Goal: Use online tool/utility: Use online tool/utility

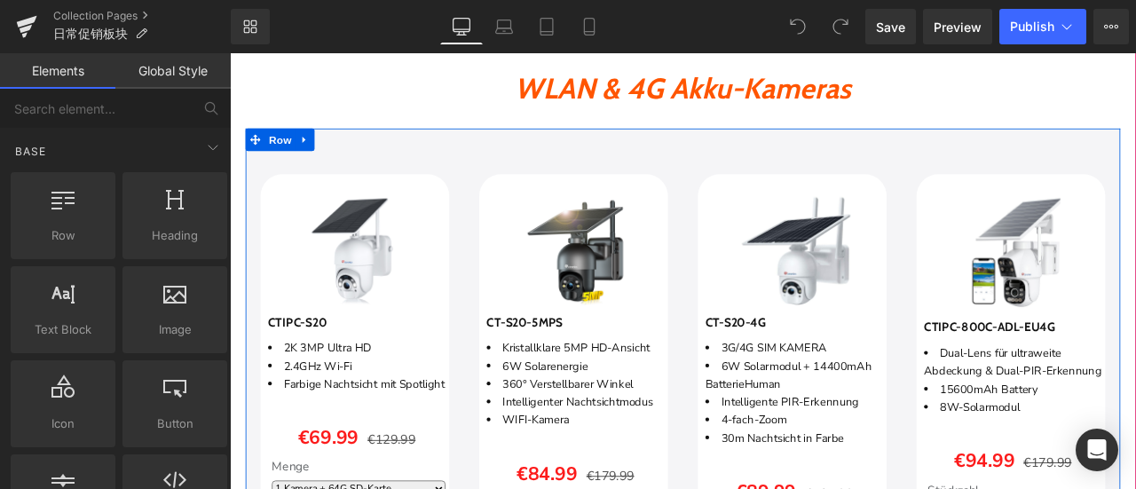
scroll to position [2559, 0]
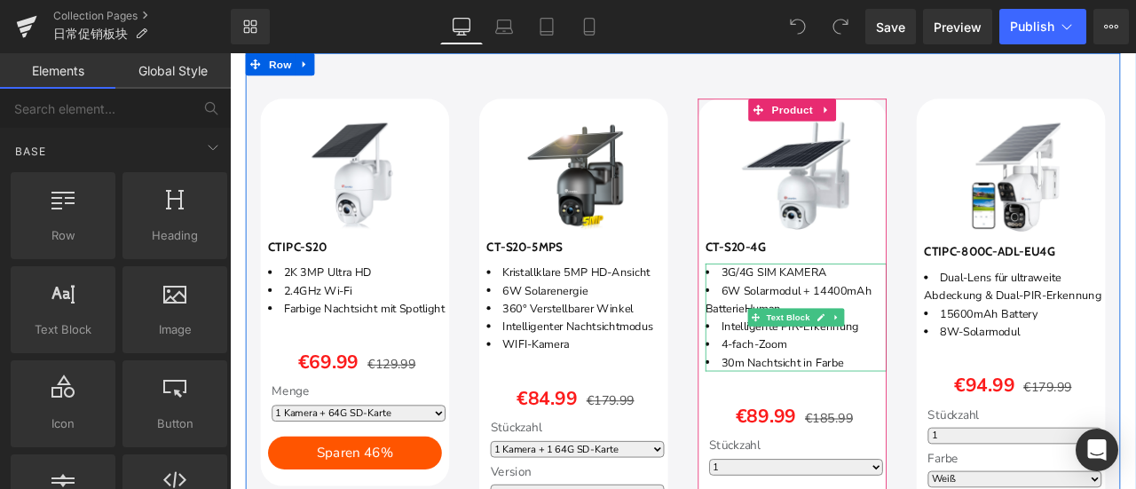
click at [836, 400] on li "4-fach-Zoom" at bounding box center [901, 398] width 215 height 21
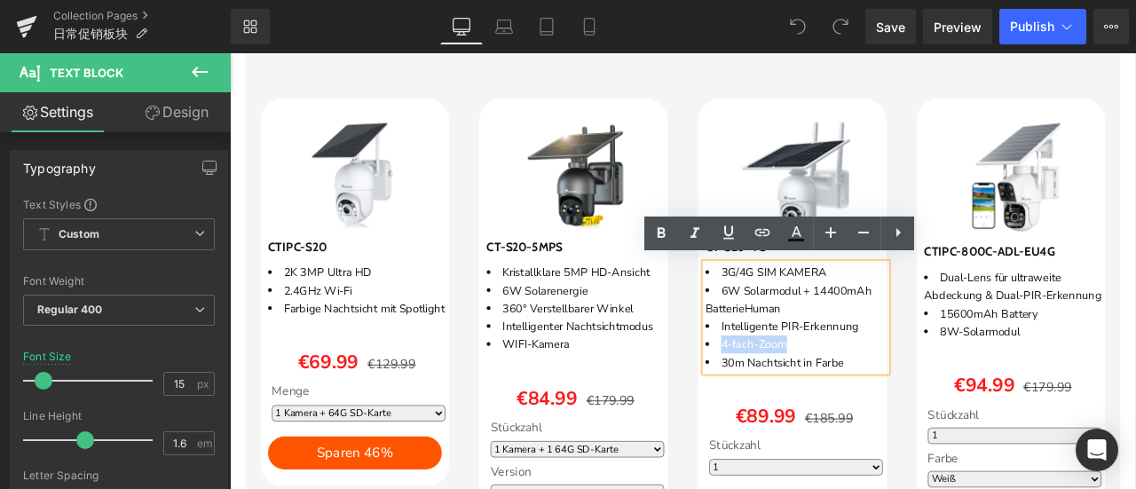
drag, startPoint x: 810, startPoint y: 399, endPoint x: 915, endPoint y: 397, distance: 104.8
click at [915, 397] on li "4-fach-Zoom" at bounding box center [901, 398] width 215 height 21
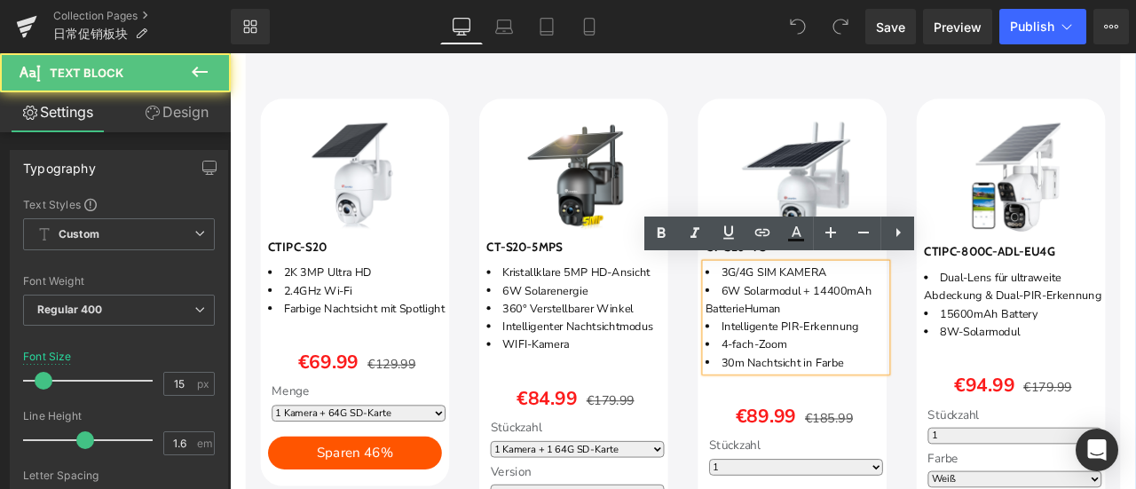
click at [839, 376] on li "Intelligente PIR-Erkennung" at bounding box center [901, 377] width 215 height 21
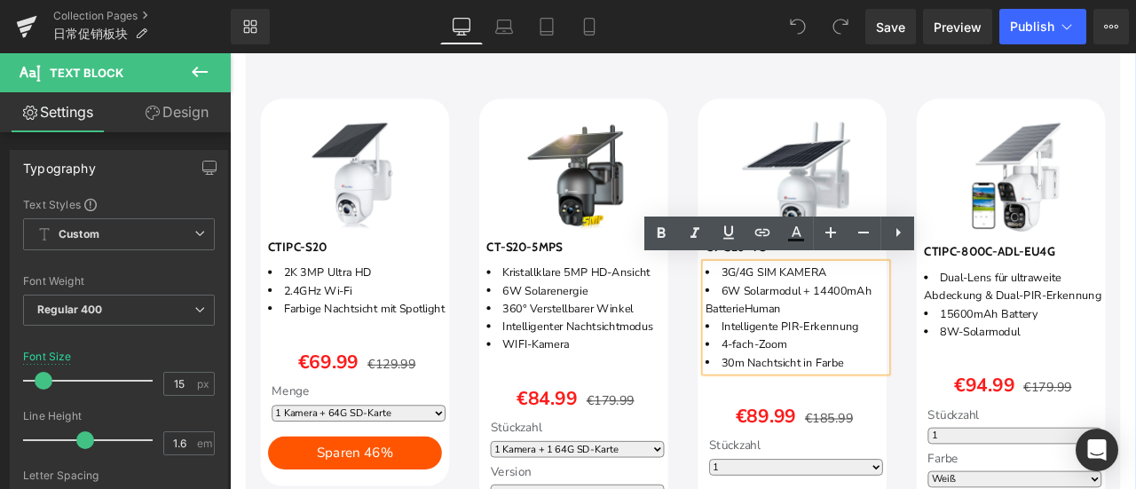
click at [820, 393] on li "4-fach-Zoom" at bounding box center [901, 398] width 215 height 21
drag, startPoint x: 811, startPoint y: 395, endPoint x: 922, endPoint y: 395, distance: 111.9
click at [922, 395] on li "4-fach-Zoom" at bounding box center [901, 398] width 215 height 21
paste div
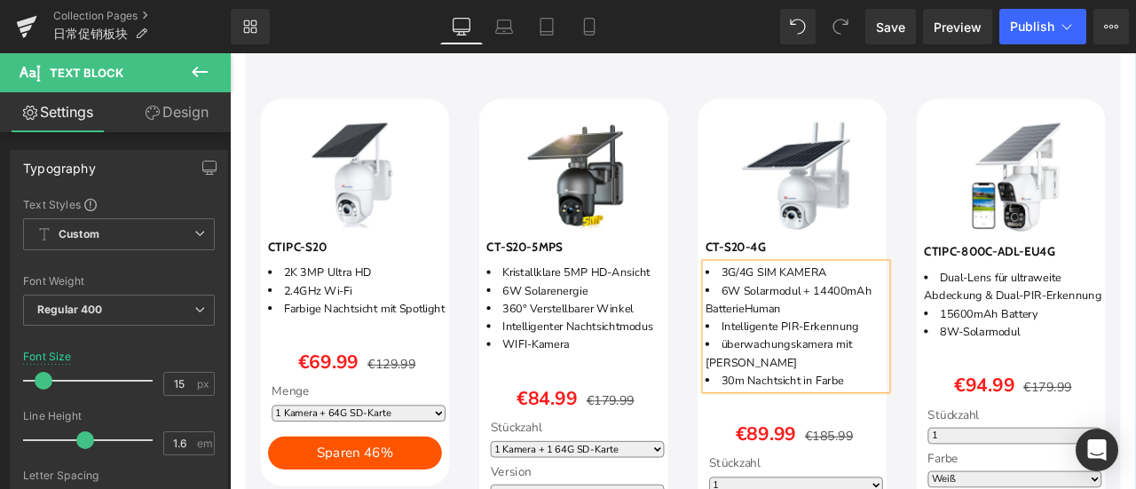
click at [1017, 457] on div "Sparen 52 % (P) Image CT-S20-4G (P) SKU 3G/4G SIM KAMERA 6W Solarmodul + 14400m…" at bounding box center [896, 383] width 259 height 553
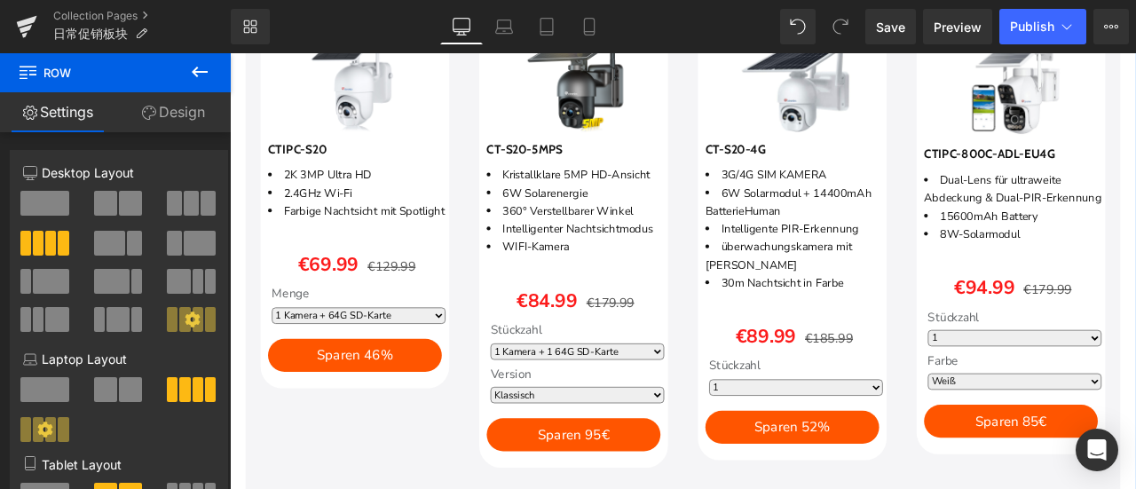
scroll to position [2648, 0]
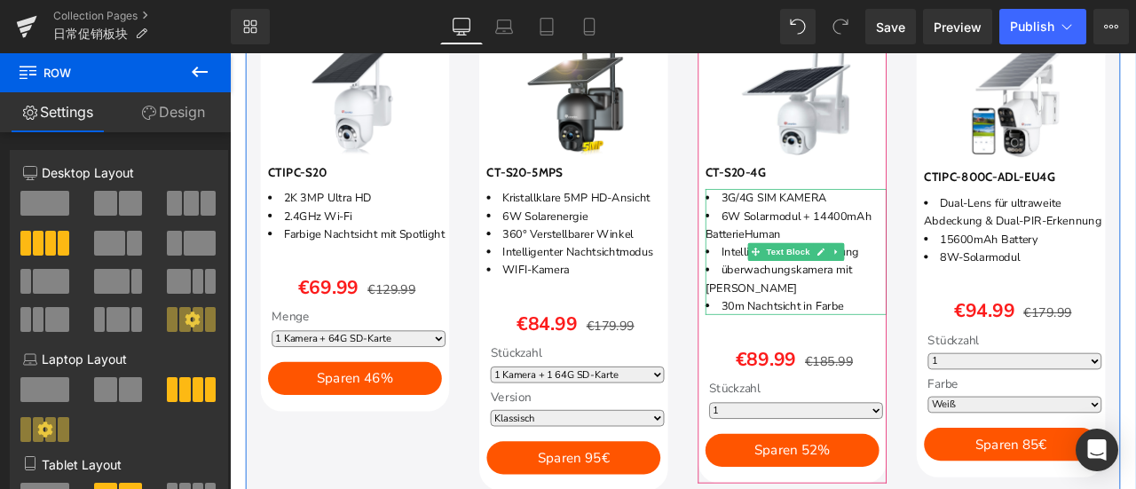
click at [820, 305] on li "überwachungskamera mit [PERSON_NAME]" at bounding box center [901, 320] width 215 height 43
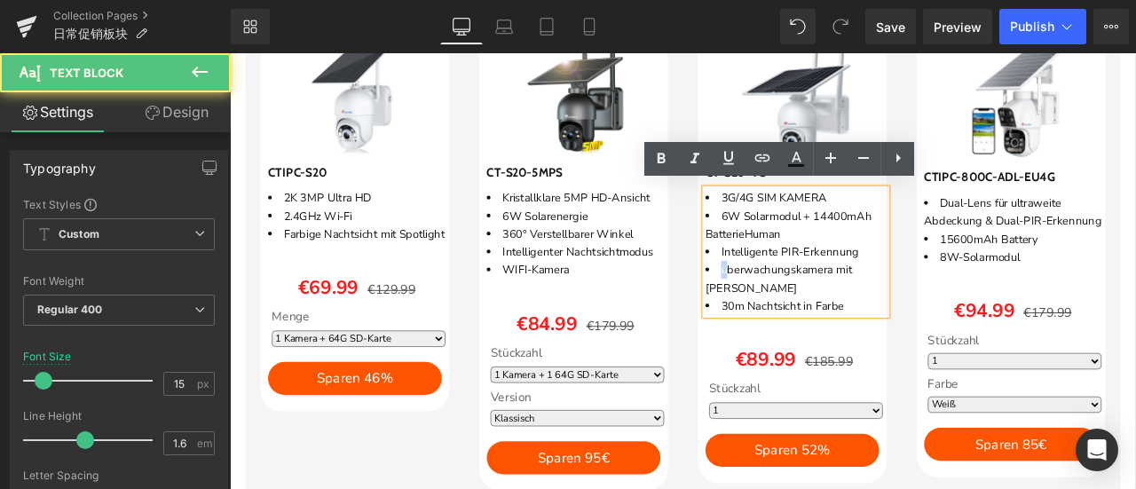
drag, startPoint x: 816, startPoint y: 305, endPoint x: 806, endPoint y: 305, distance: 9.8
click at [806, 305] on li "überwachungskamera mit [PERSON_NAME]" at bounding box center [901, 320] width 215 height 43
copy li "ü"
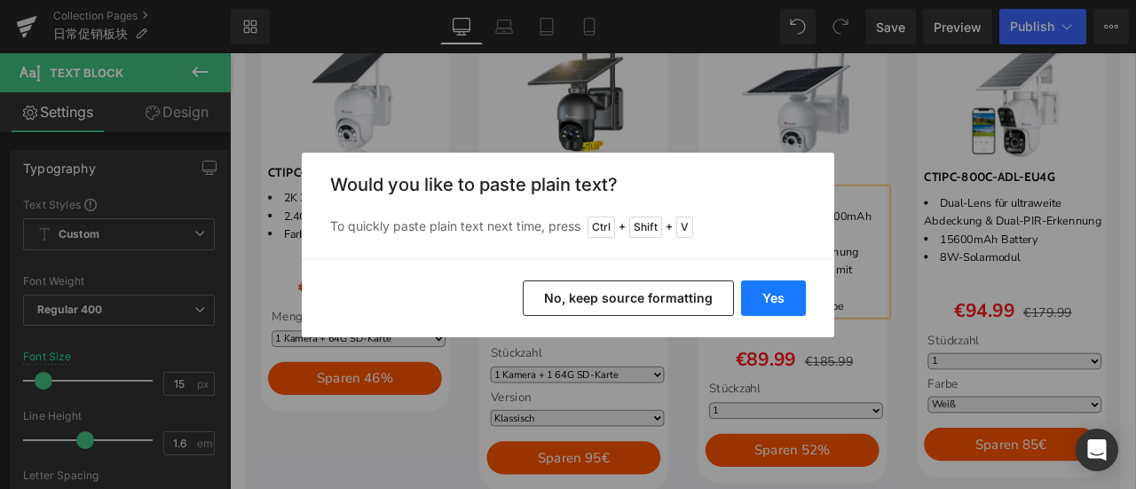
click at [770, 297] on button "Yes" at bounding box center [773, 299] width 65 height 36
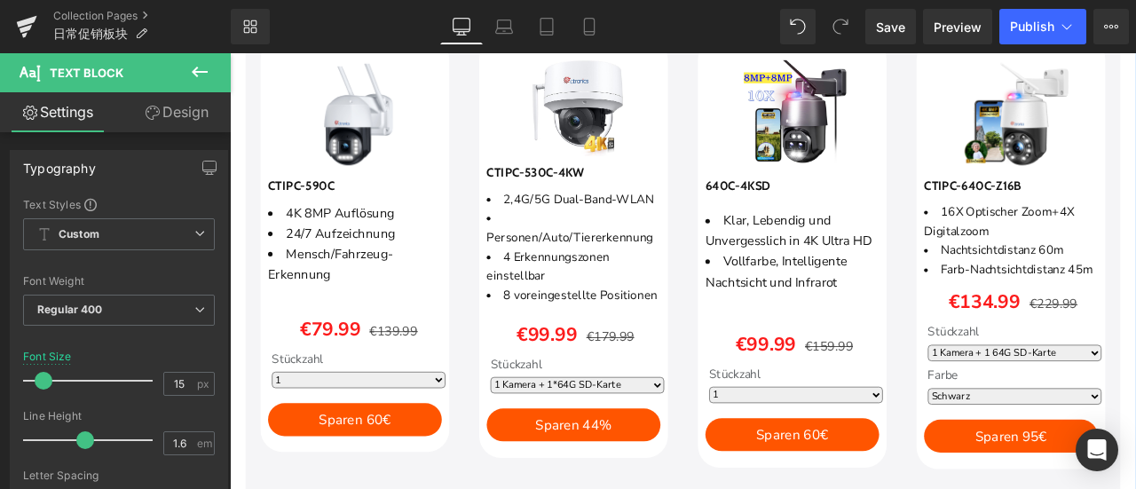
scroll to position [1049, 0]
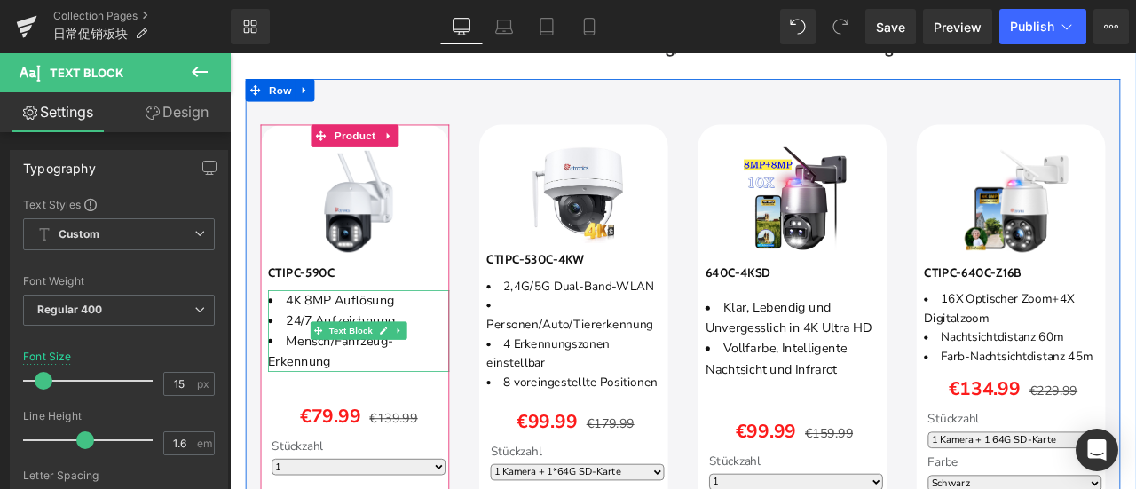
click at [382, 417] on li "Mensch/Fahrzeug-Erkennung" at bounding box center [382, 406] width 215 height 48
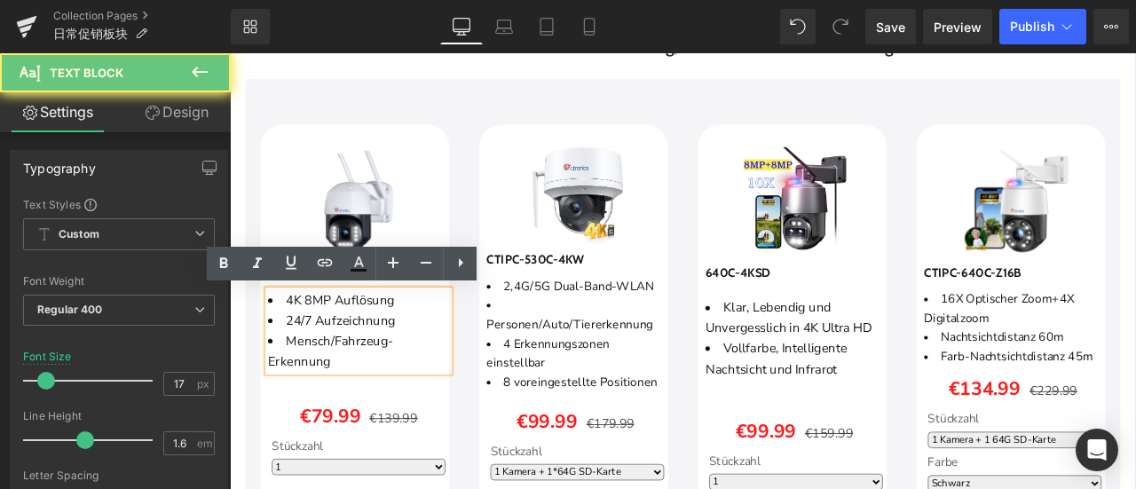
click at [375, 417] on li "Mensch/Fahrzeug-Erkennung" at bounding box center [382, 406] width 215 height 48
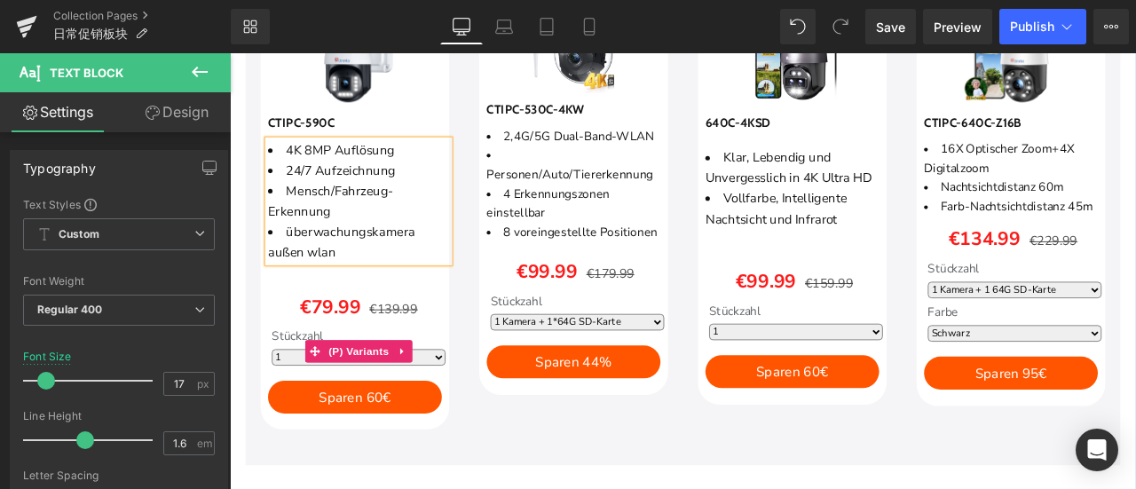
scroll to position [1138, 0]
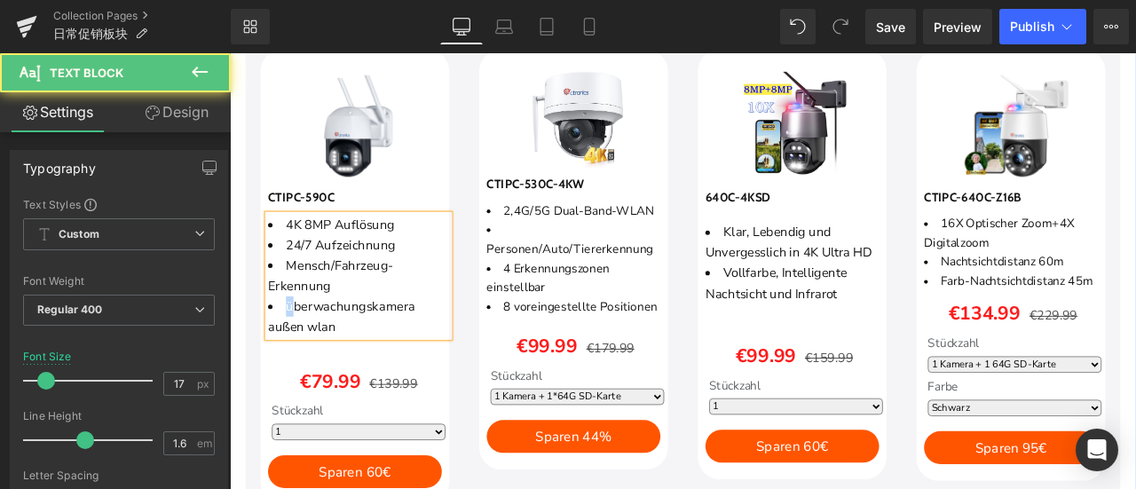
click at [291, 352] on li "überwachungskamera außen wlan" at bounding box center [382, 366] width 215 height 48
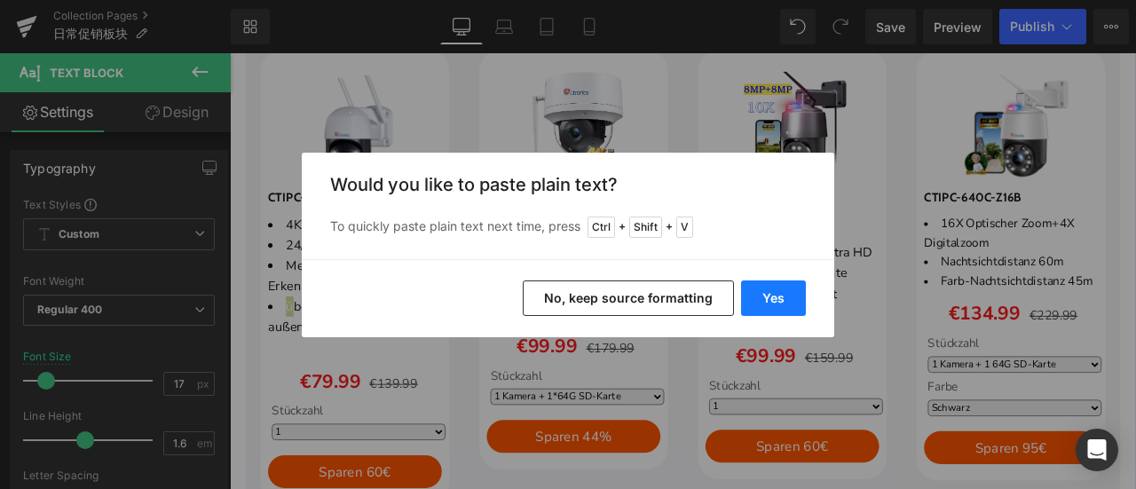
click at [767, 300] on button "Yes" at bounding box center [773, 299] width 65 height 36
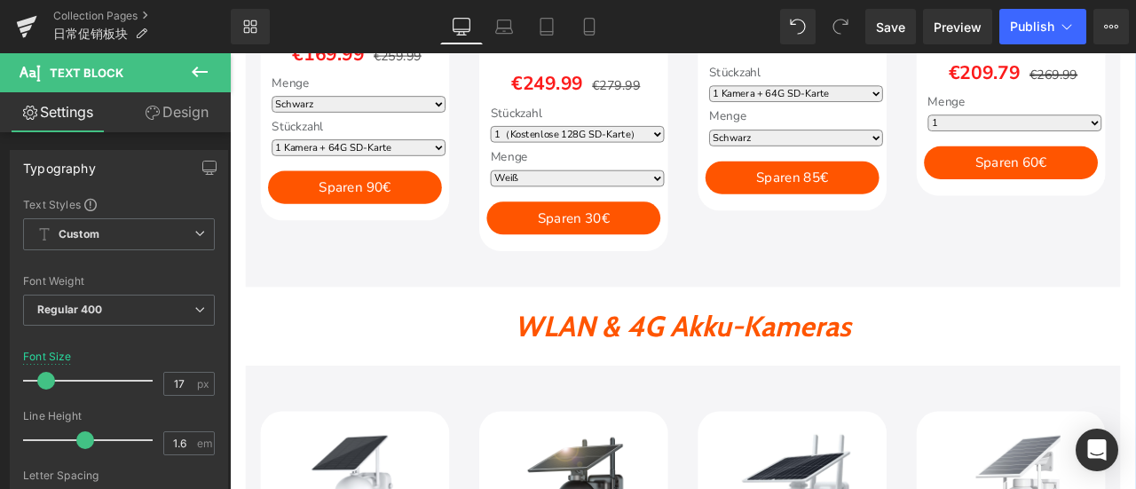
scroll to position [2381, 0]
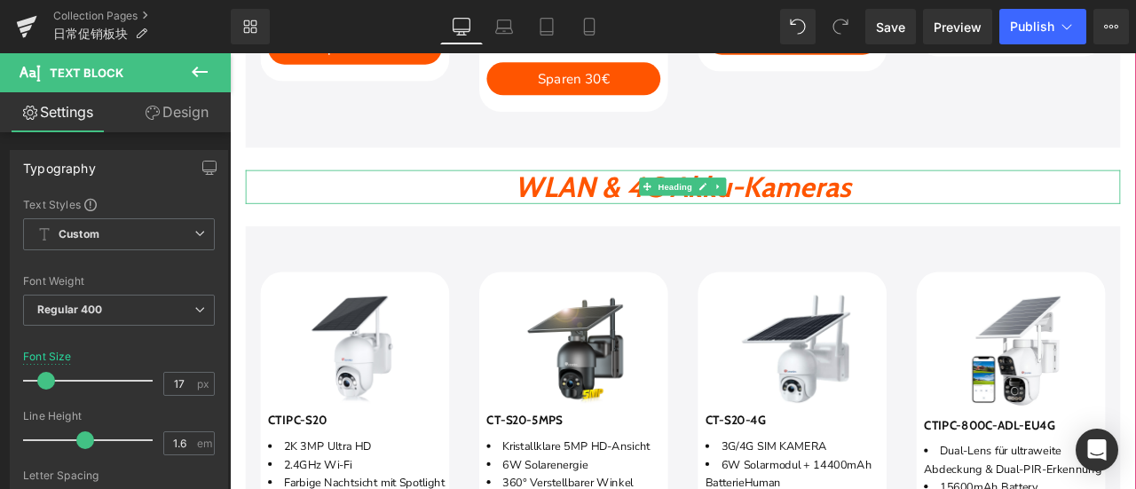
click at [479, 209] on h2 "WLAN & 4G Akku-Kameras" at bounding box center [767, 212] width 1037 height 41
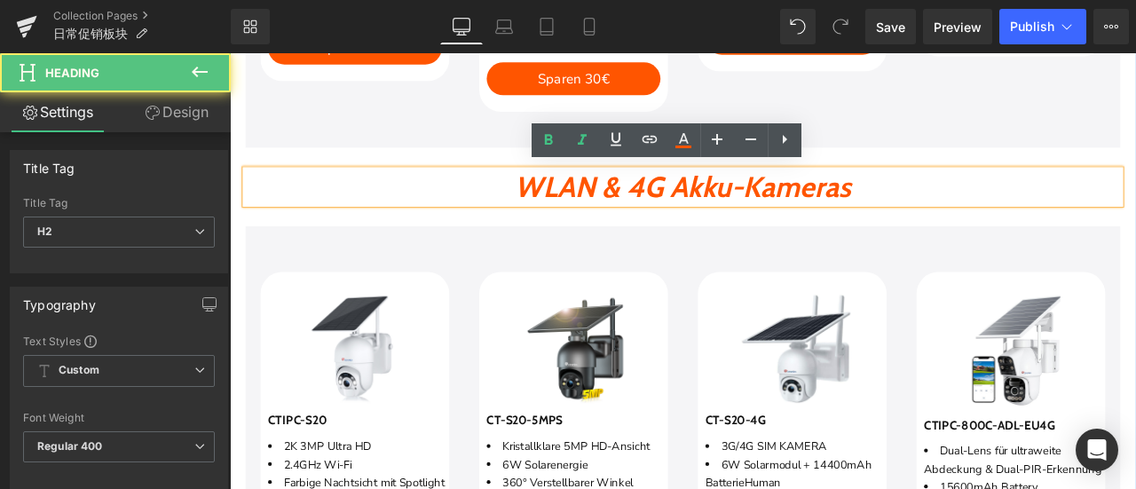
click at [813, 204] on icon "WLAN & 4G Akku-Kameras" at bounding box center [767, 212] width 398 height 42
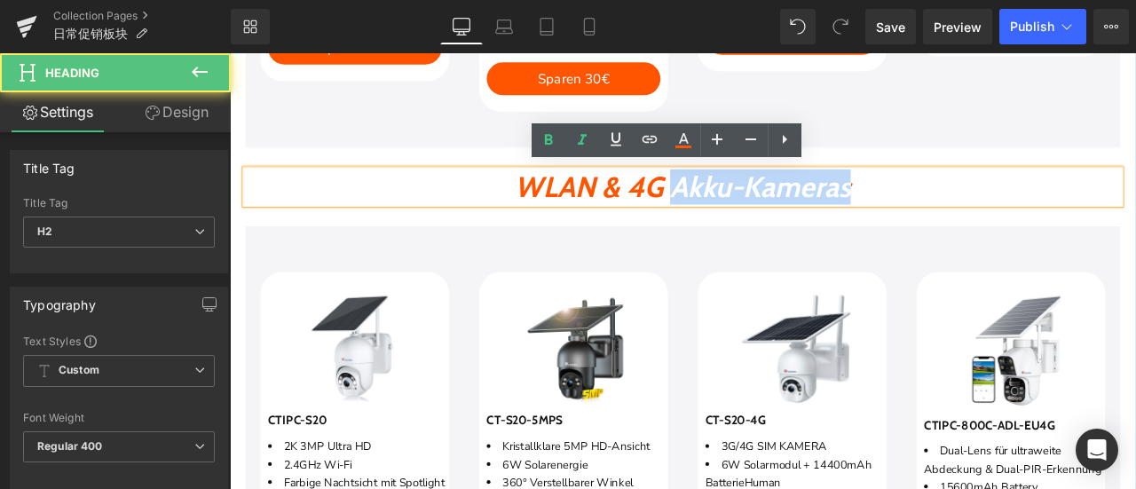
drag, startPoint x: 758, startPoint y: 206, endPoint x: 1089, endPoint y: 218, distance: 330.5
click at [1089, 218] on h2 "WLAN & 4G Akku-Kameras" at bounding box center [767, 212] width 1037 height 41
paste div
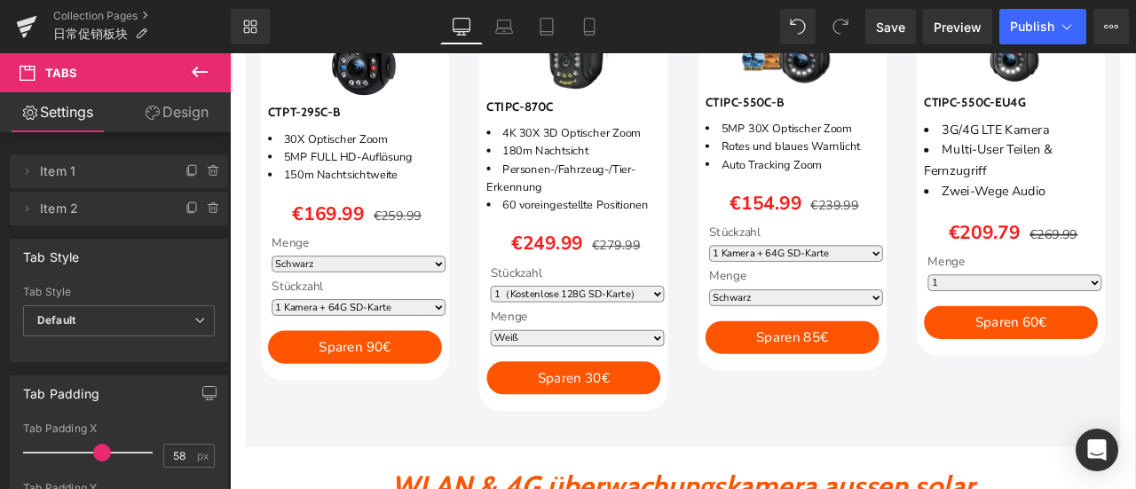
scroll to position [1671, 0]
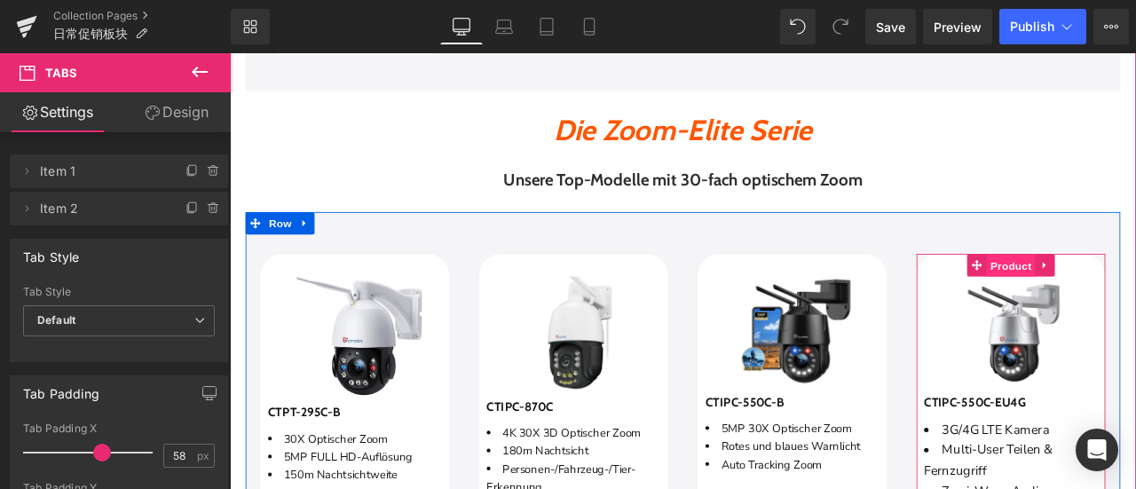
click at [1136, 310] on span "Product" at bounding box center [1157, 305] width 58 height 27
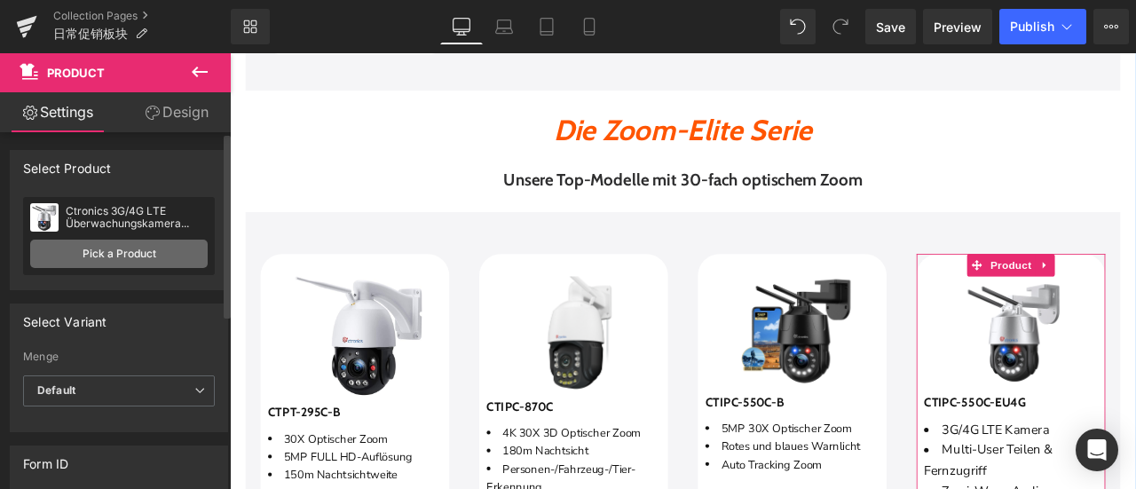
click at [158, 257] on link "Pick a Product" at bounding box center [119, 254] width 178 height 28
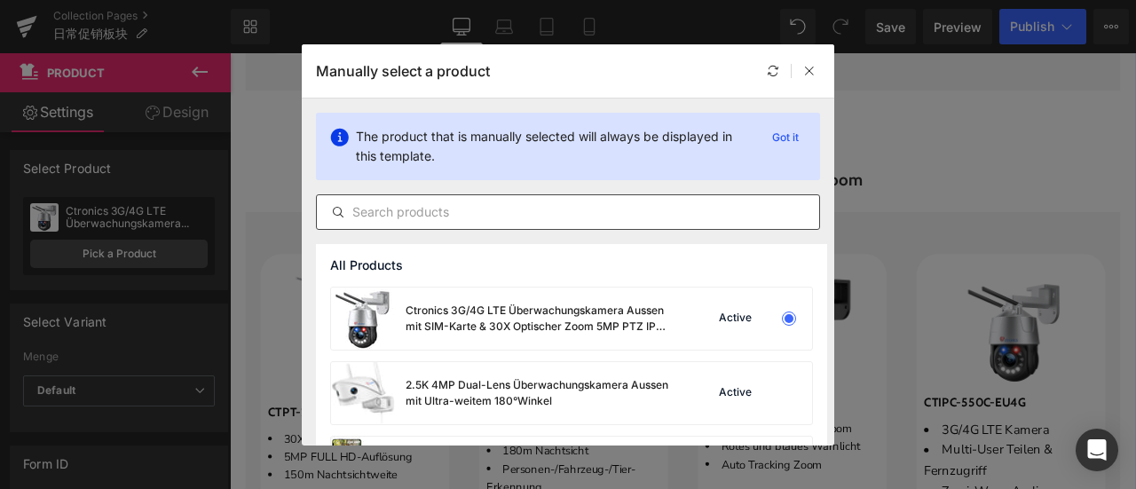
click at [565, 208] on input "text" at bounding box center [568, 212] width 503 height 21
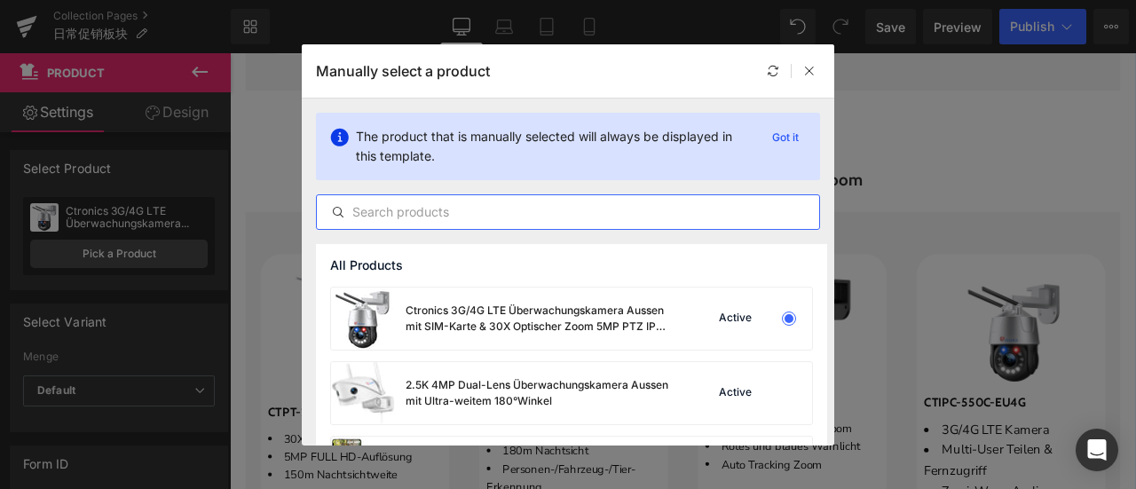
paste input "Ctronics 4K 8MP 30X Optischer 3D-Zoom Überwachungskamera Aussen"
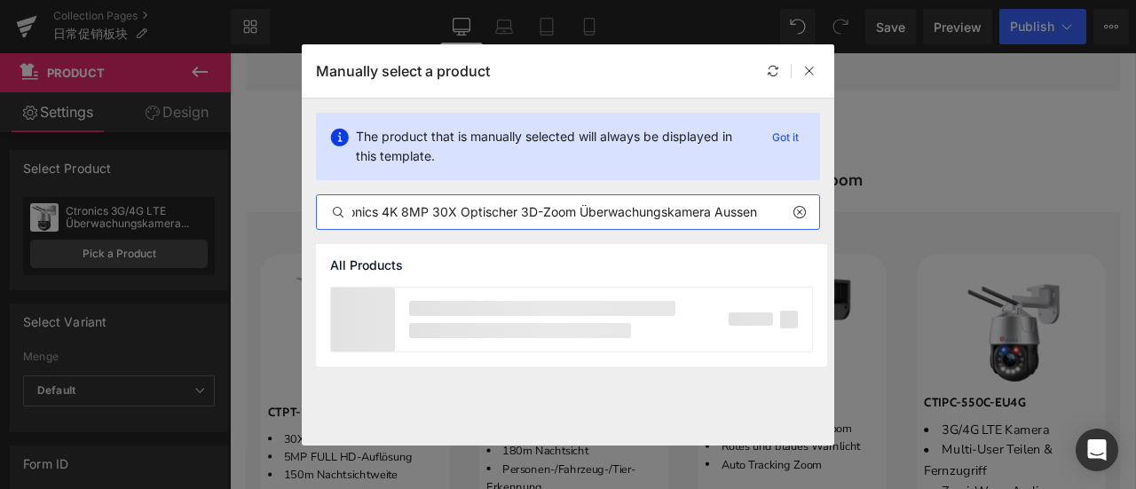
scroll to position [0, 25]
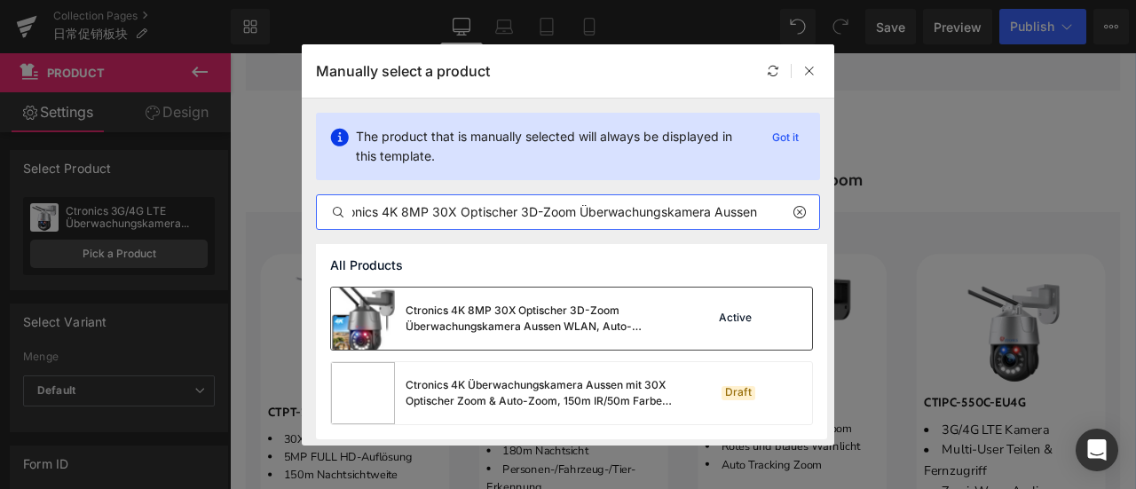
type input "Ctronics 4K 8MP 30X Optischer 3D-Zoom Überwachungskamera Aussen"
click at [533, 328] on div "Ctronics 4K 8MP 30X Optischer 3D-Zoom Überwachungskamera Aussen WLAN, Auto-Trac…" at bounding box center [539, 319] width 266 height 32
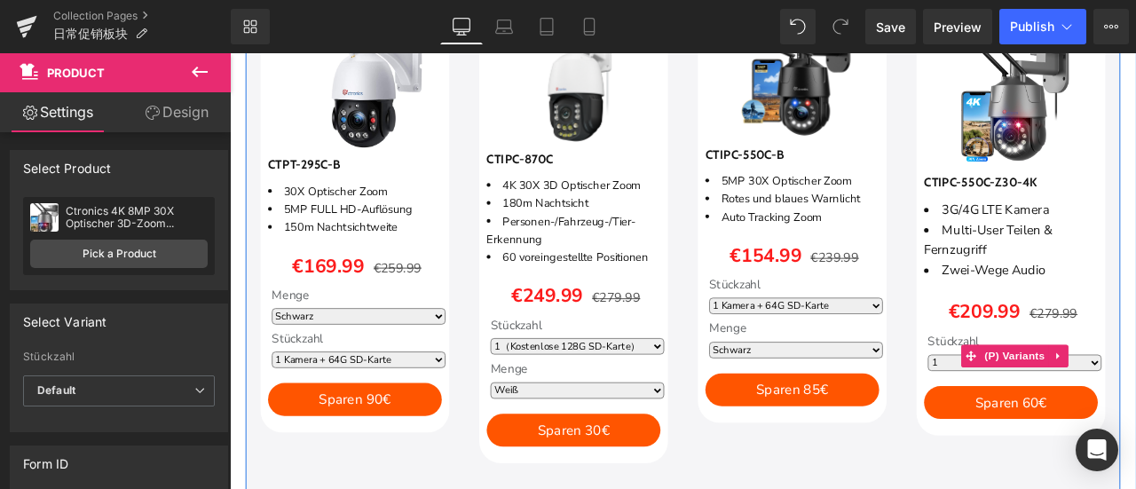
scroll to position [1937, 0]
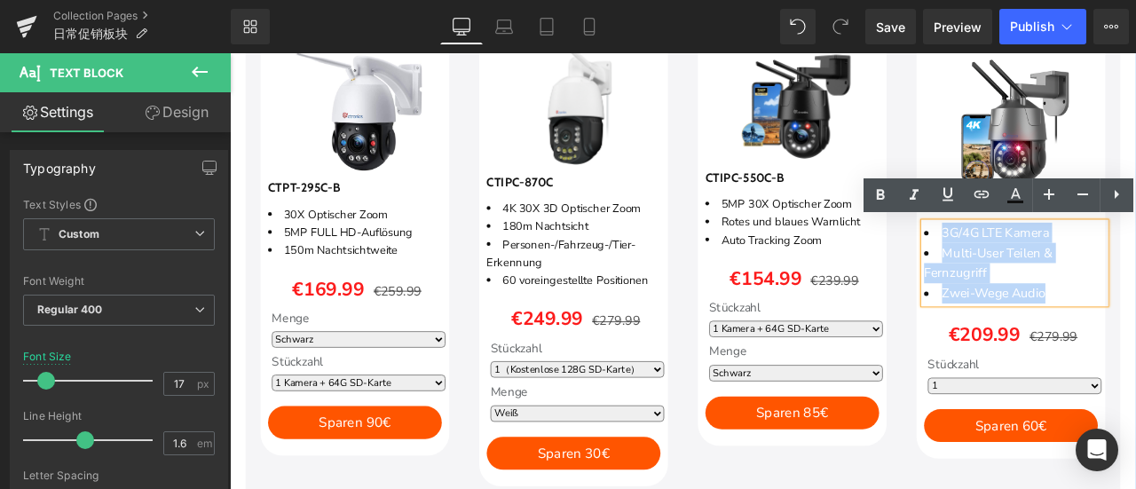
drag, startPoint x: 1073, startPoint y: 259, endPoint x: 1248, endPoint y: 329, distance: 188.5
paste div
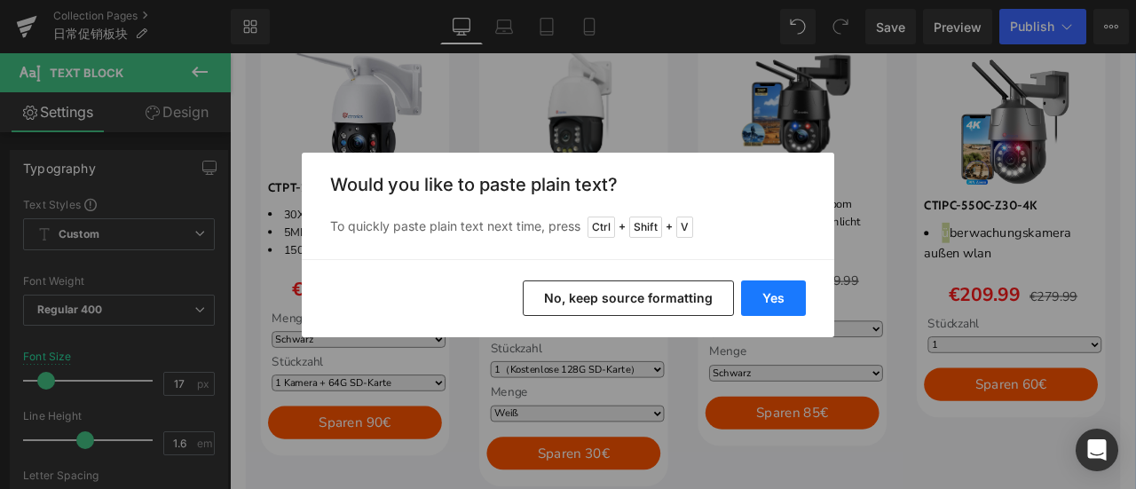
click at [781, 296] on button "Yes" at bounding box center [773, 299] width 65 height 36
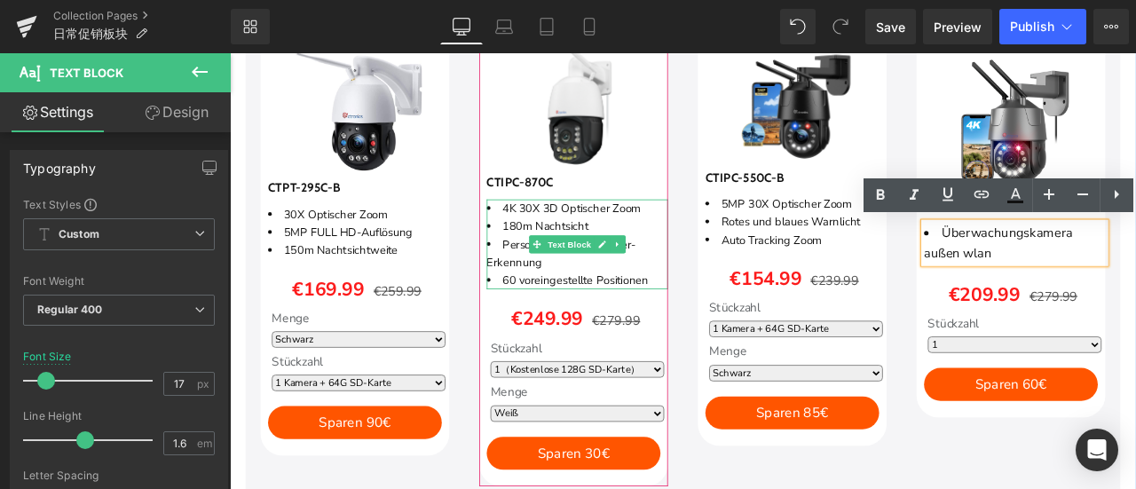
click at [571, 232] on li "4K 30X 3D Optischer Zoom" at bounding box center [641, 236] width 215 height 21
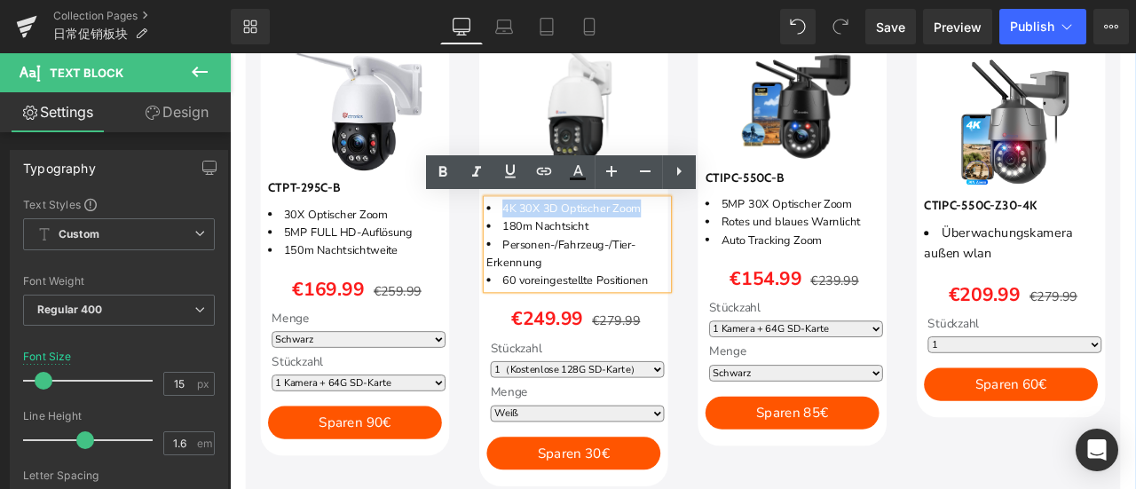
drag, startPoint x: 551, startPoint y: 232, endPoint x: 739, endPoint y: 237, distance: 187.4
click at [739, 237] on li "4K 30X 3D Optischer Zoom" at bounding box center [641, 236] width 215 height 21
copy li "4K 30X 3D Optischer Zoom"
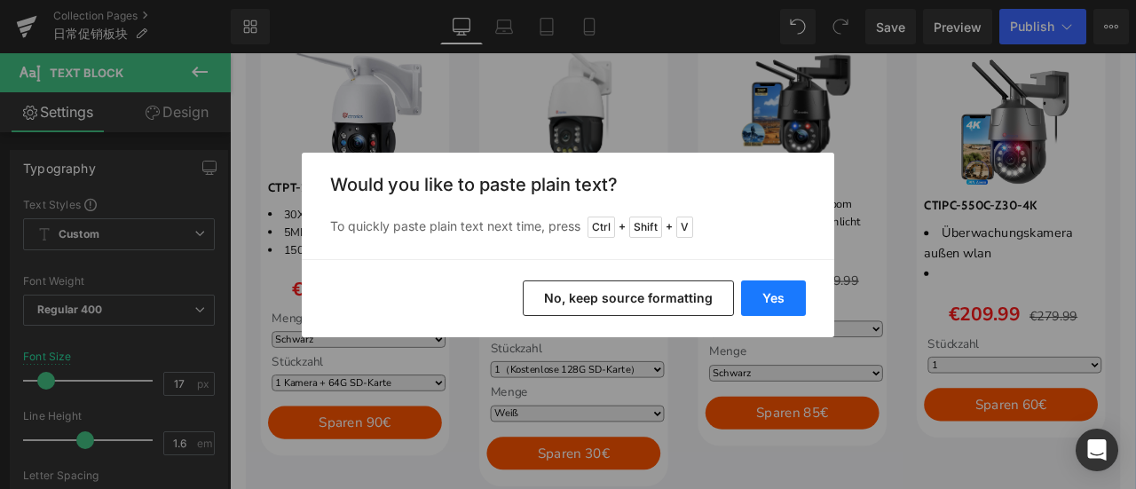
click at [778, 292] on button "Yes" at bounding box center [773, 299] width 65 height 36
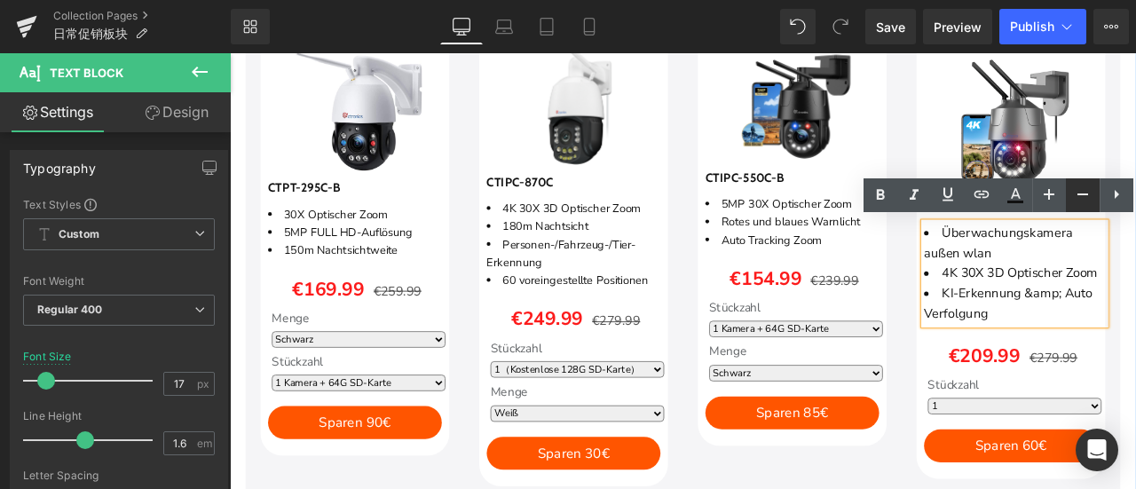
click at [1078, 195] on icon at bounding box center [1083, 194] width 21 height 21
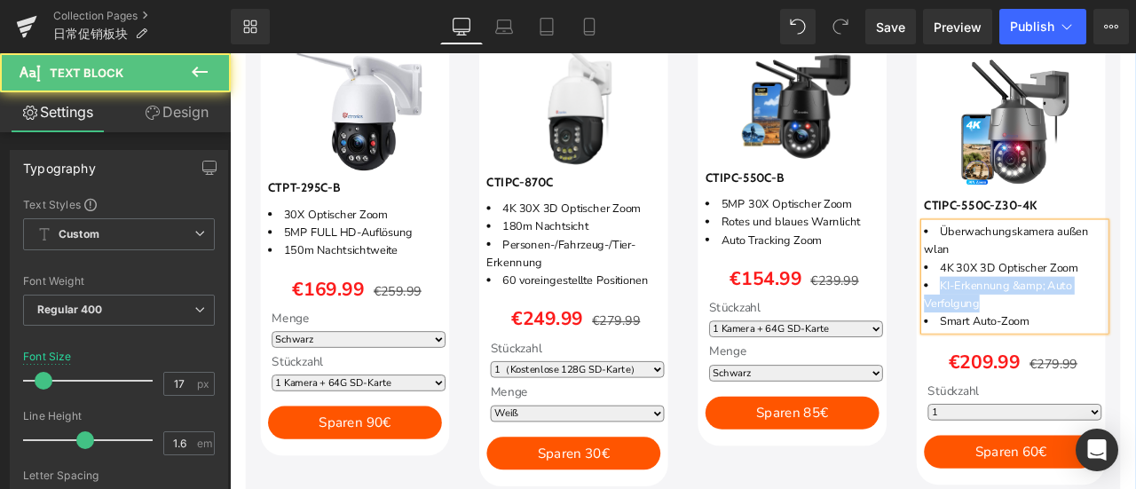
drag, startPoint x: 1073, startPoint y: 327, endPoint x: 1130, endPoint y: 350, distance: 62.2
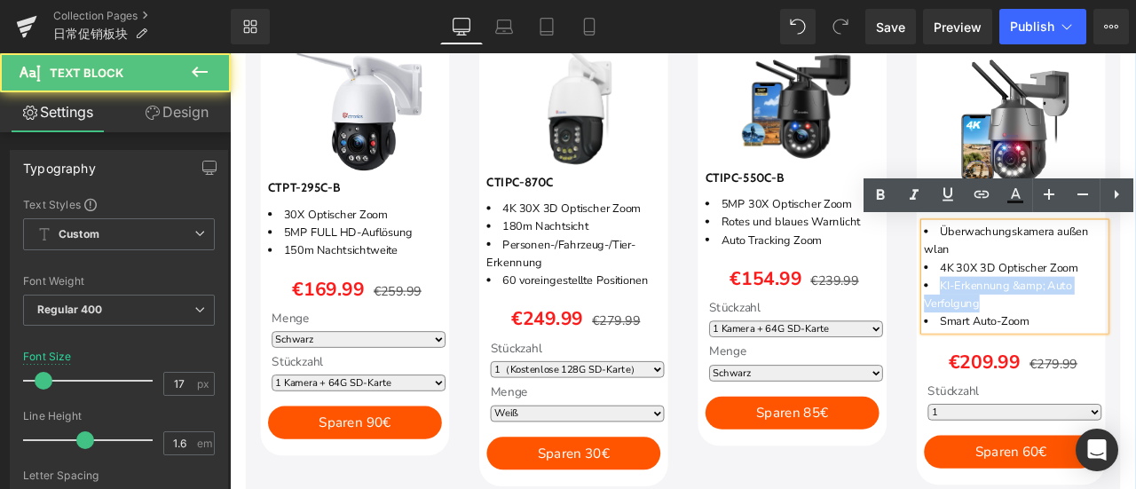
copy li "KI-Erkennung &amp; Auto Verfolgung"
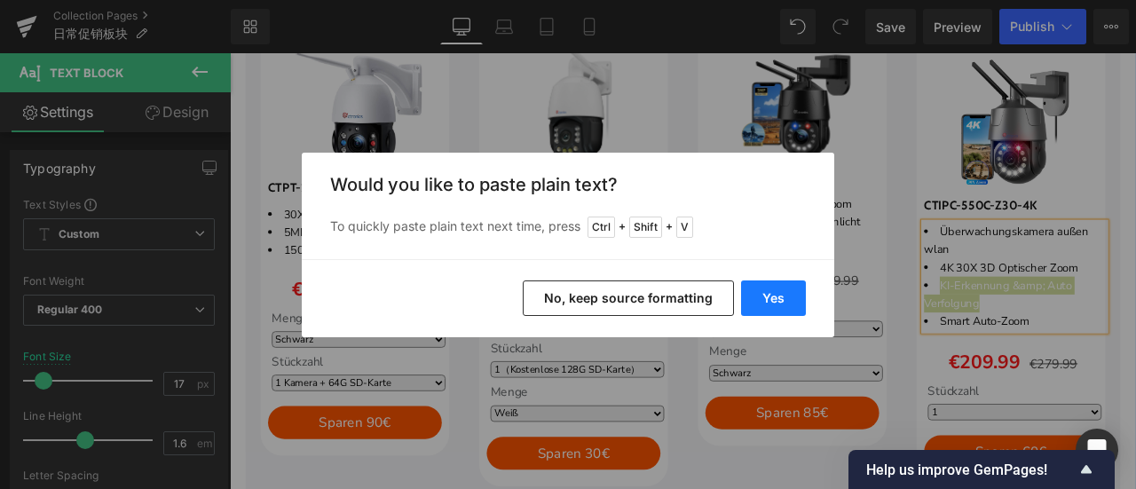
click at [780, 290] on button "Yes" at bounding box center [773, 299] width 65 height 36
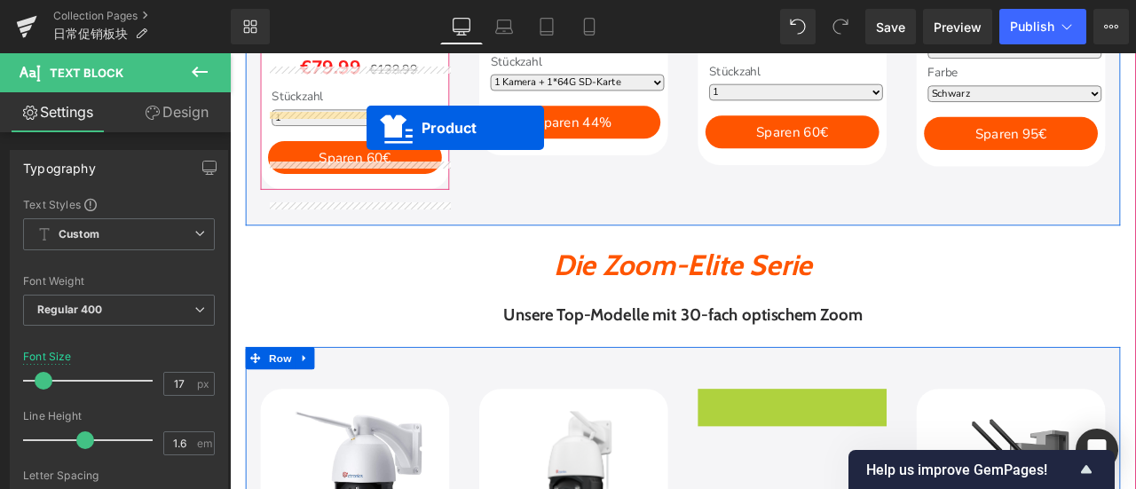
scroll to position [1476, 0]
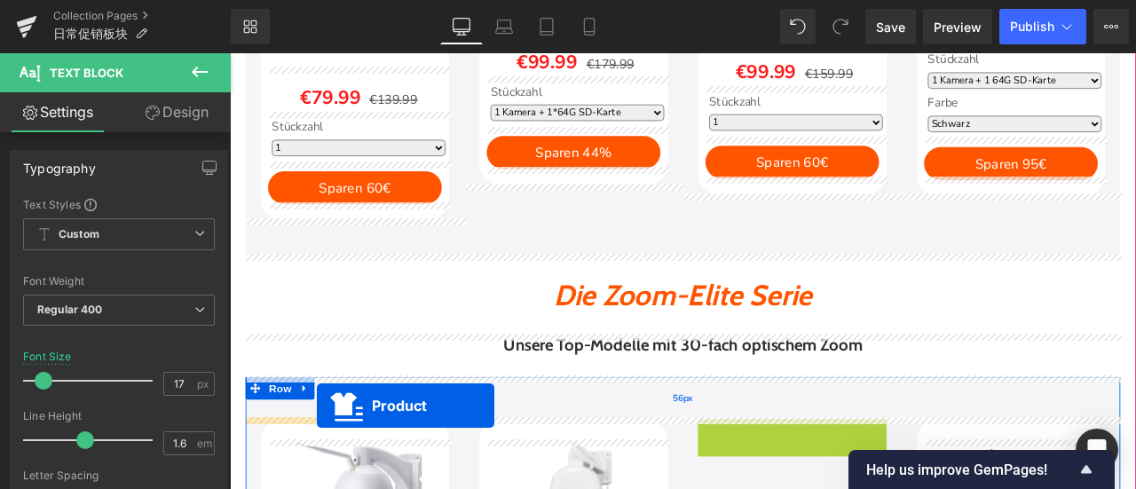
drag, startPoint x: 915, startPoint y: 122, endPoint x: 333, endPoint y: 471, distance: 679.0
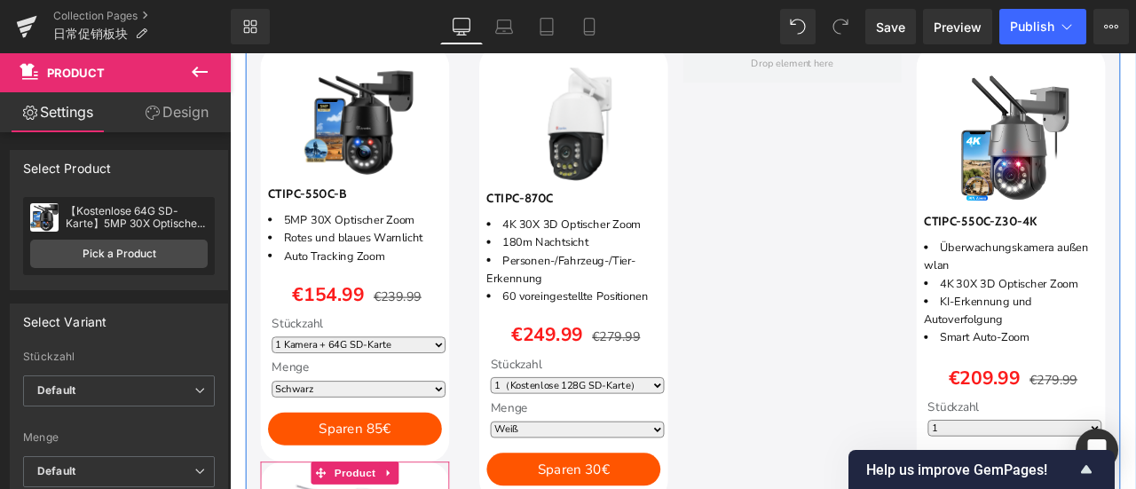
scroll to position [1831, 0]
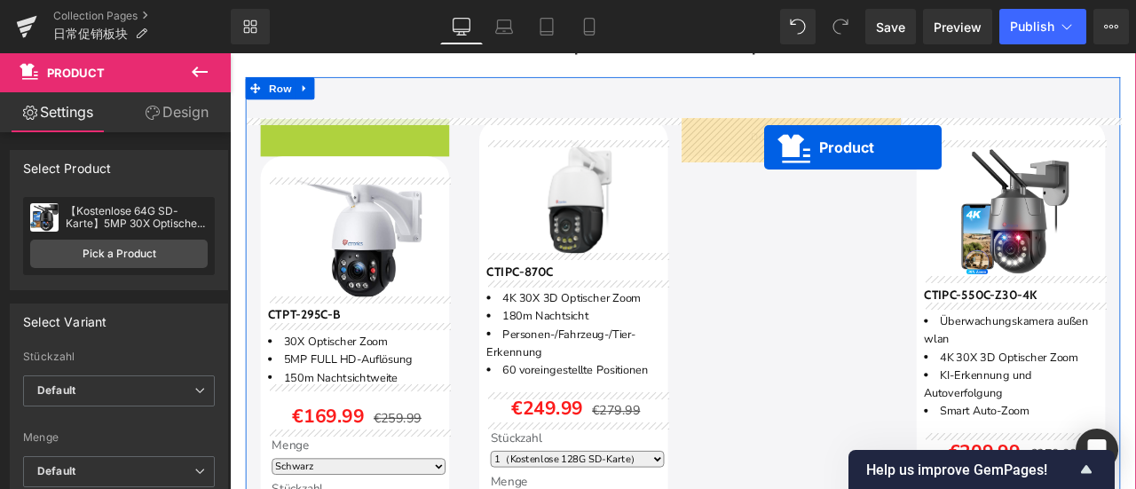
drag, startPoint x: 384, startPoint y: 141, endPoint x: 863, endPoint y: 165, distance: 479.2
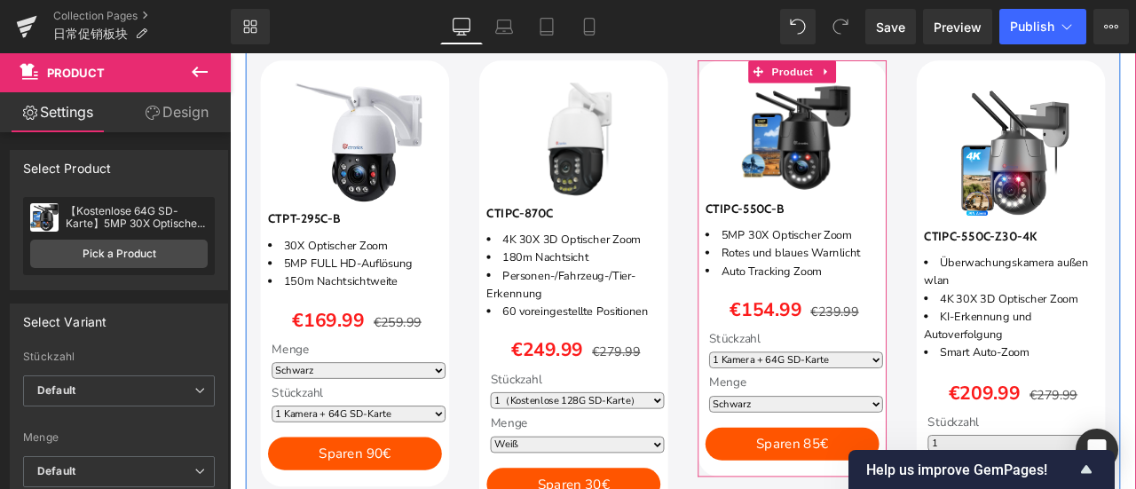
scroll to position [2097, 0]
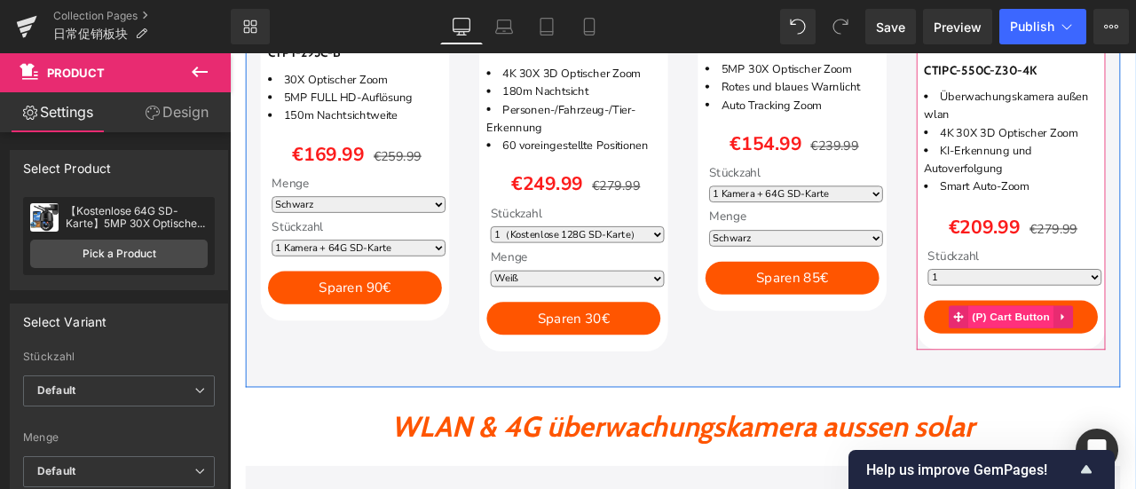
click at [1136, 355] on span "(P) Cart Button" at bounding box center [1155, 365] width 101 height 27
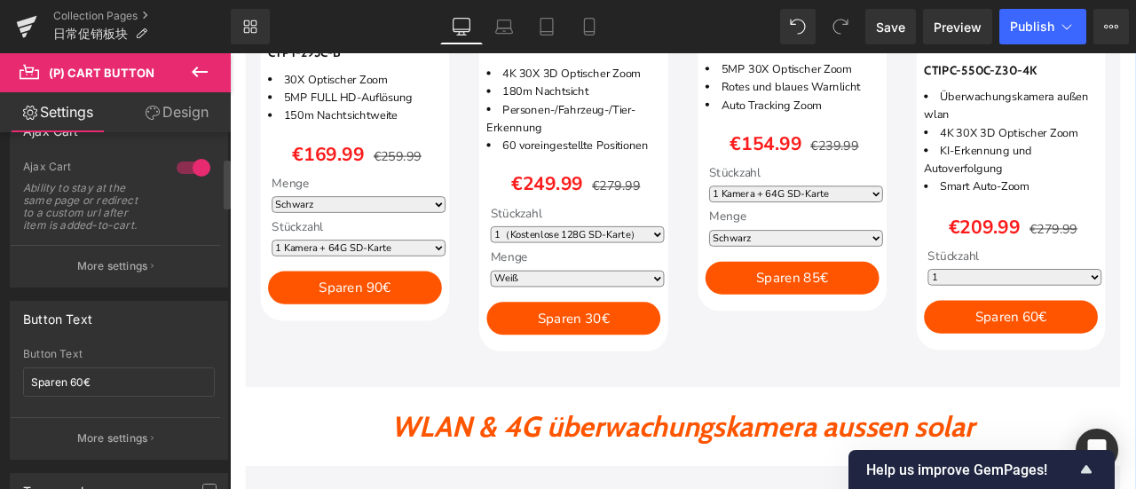
scroll to position [178, 0]
click at [67, 376] on input "Sparen 60€" at bounding box center [119, 381] width 192 height 29
click at [64, 379] on input "Sparen70€" at bounding box center [119, 381] width 192 height 29
click at [99, 386] on input "Sparen 70€" at bounding box center [119, 381] width 192 height 29
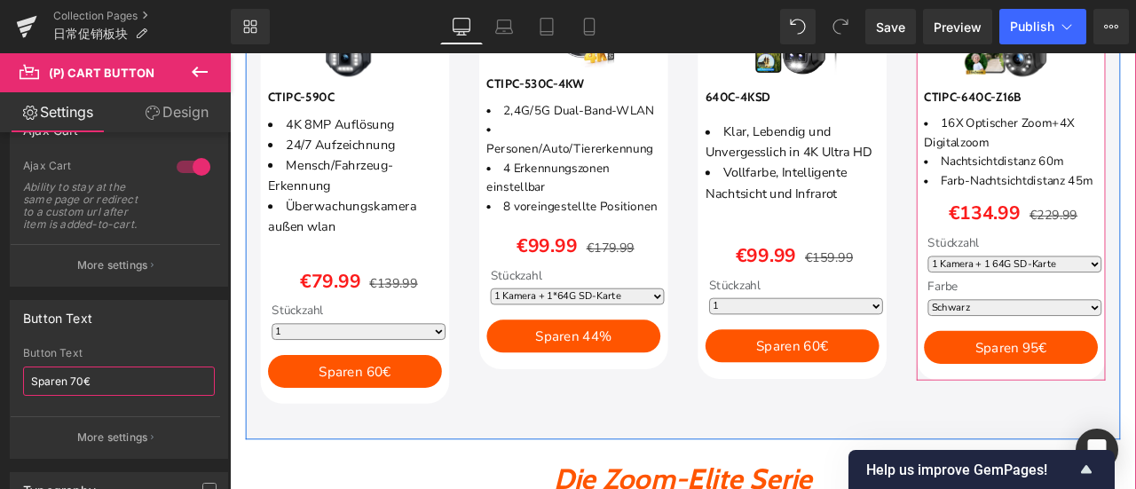
scroll to position [1298, 0]
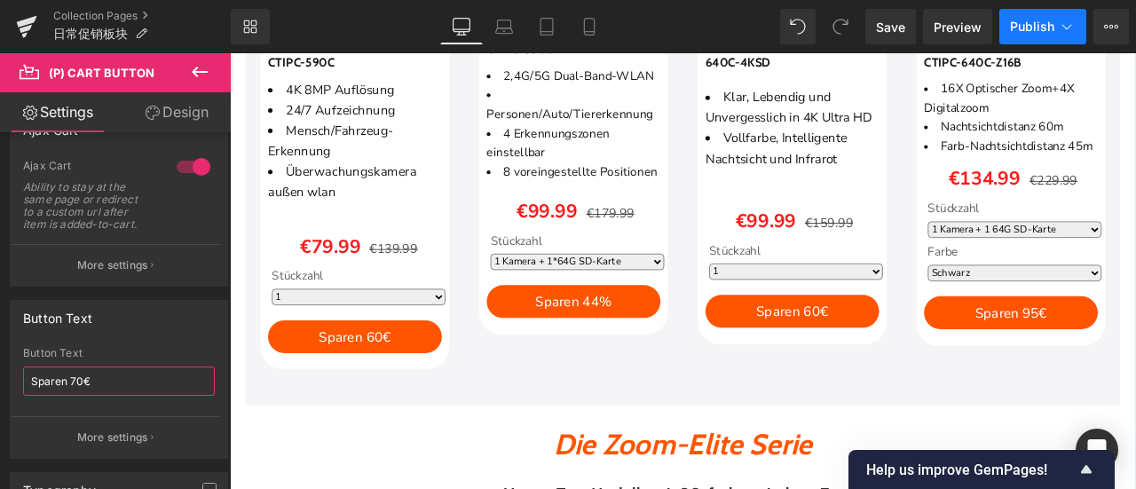
type input "Sparen 70€"
click at [1039, 24] on span "Publish" at bounding box center [1032, 27] width 44 height 14
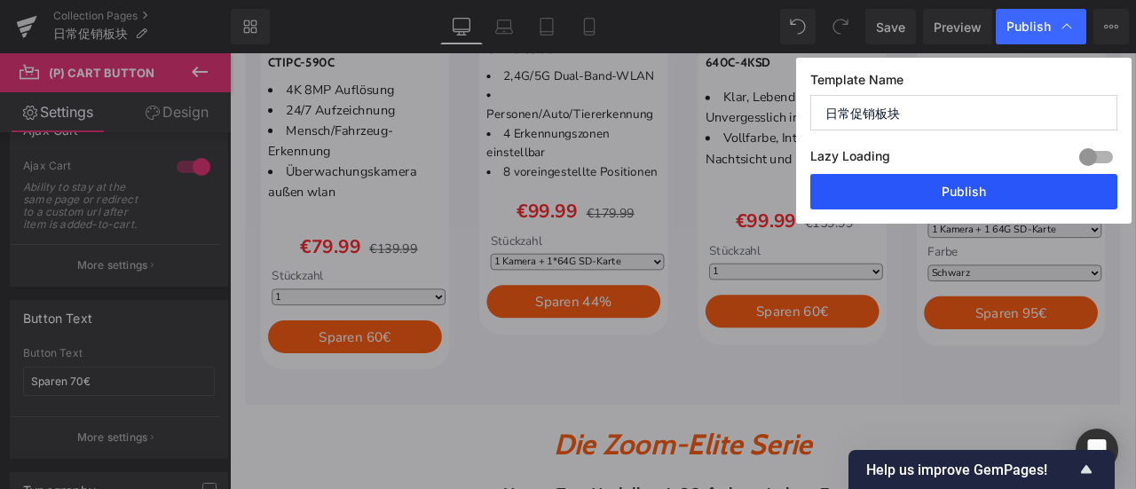
click at [994, 180] on button "Publish" at bounding box center [964, 192] width 307 height 36
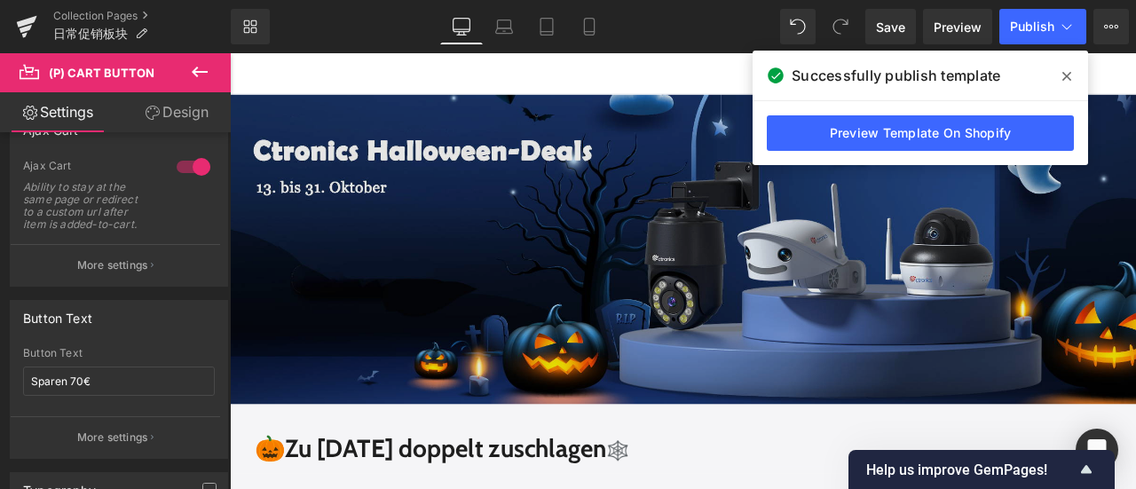
scroll to position [55, 0]
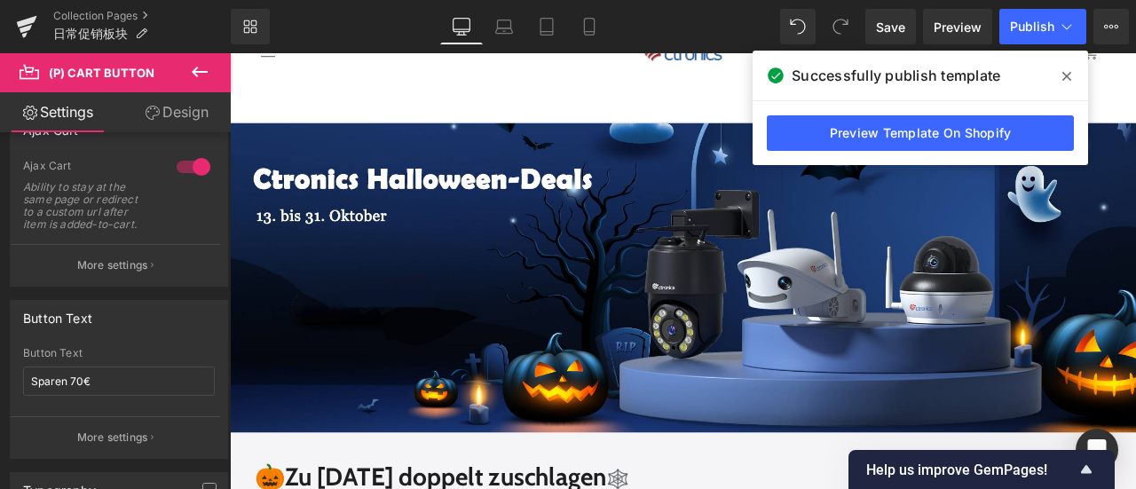
click at [1071, 72] on icon at bounding box center [1067, 76] width 9 height 9
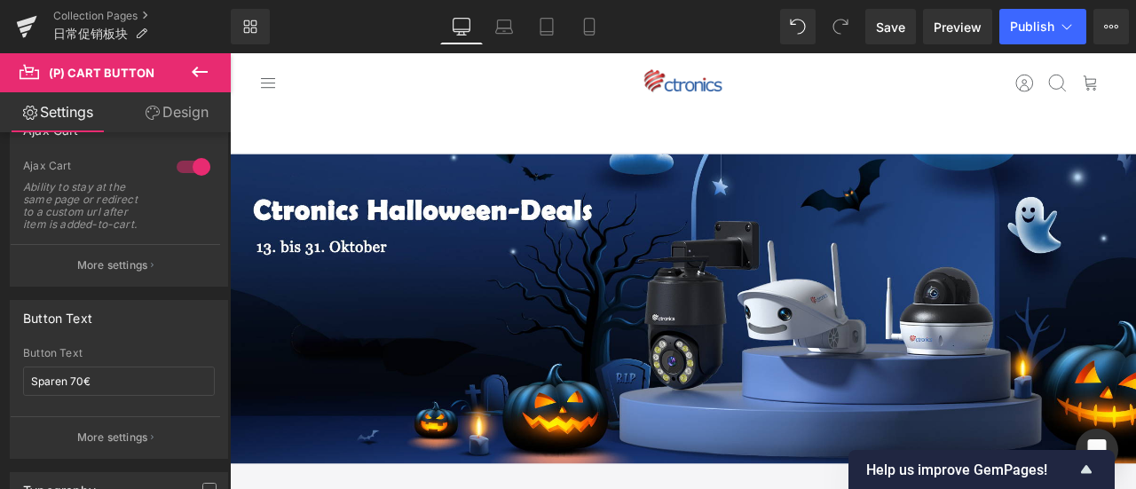
scroll to position [0, 0]
